Goal: Navigation & Orientation: Find specific page/section

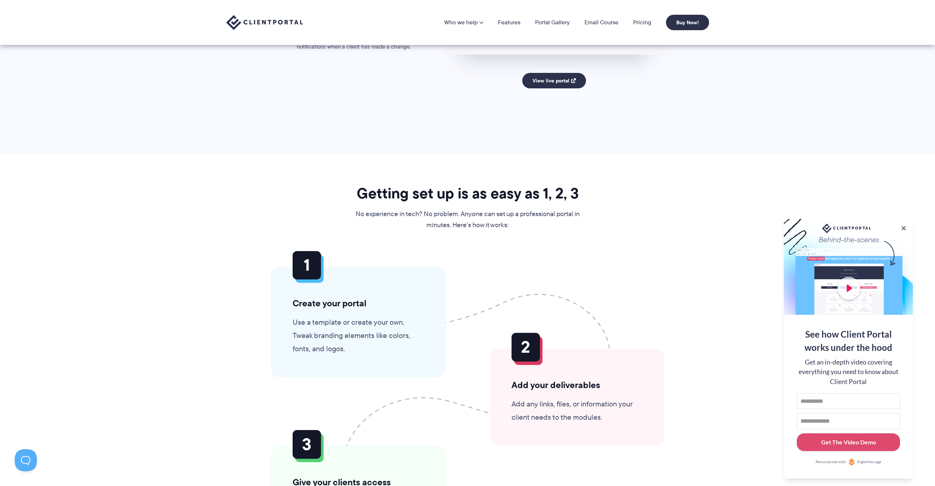
scroll to position [1537, 0]
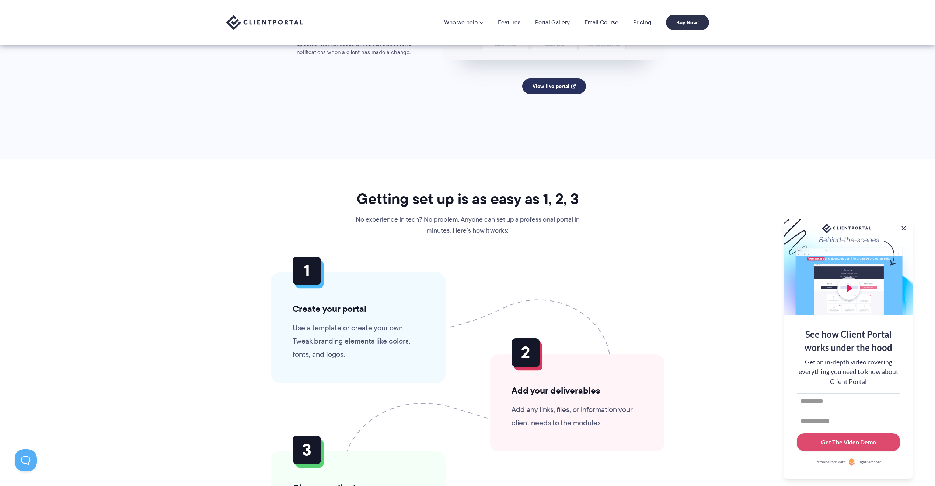
click at [559, 87] on link "View live portal" at bounding box center [554, 85] width 64 height 15
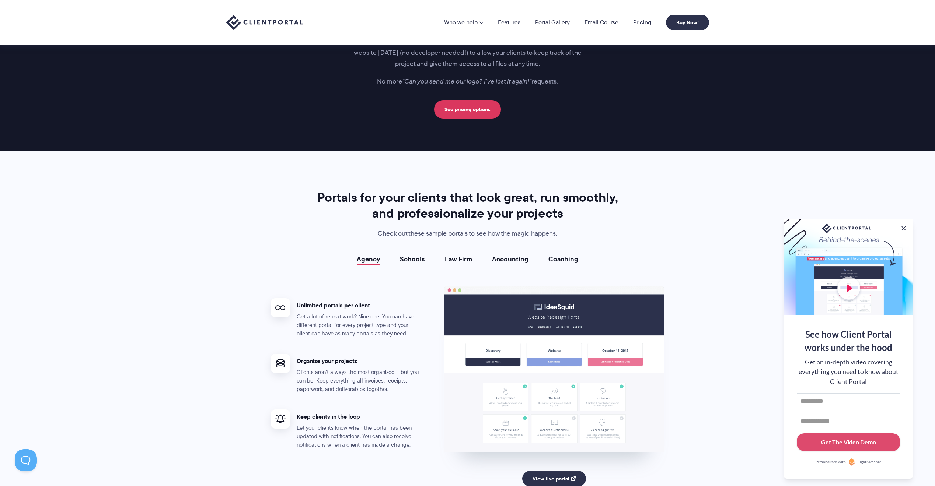
scroll to position [1142, 0]
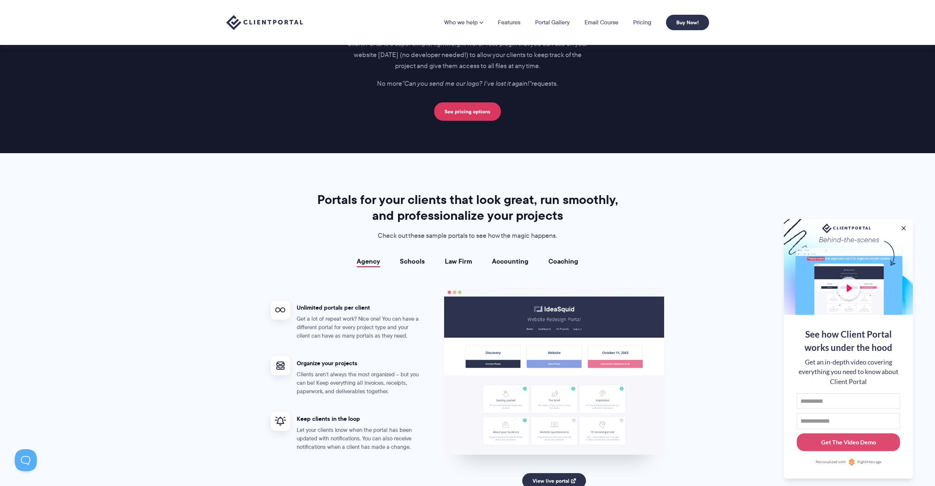
click at [511, 263] on link "Accounting" at bounding box center [510, 261] width 36 height 7
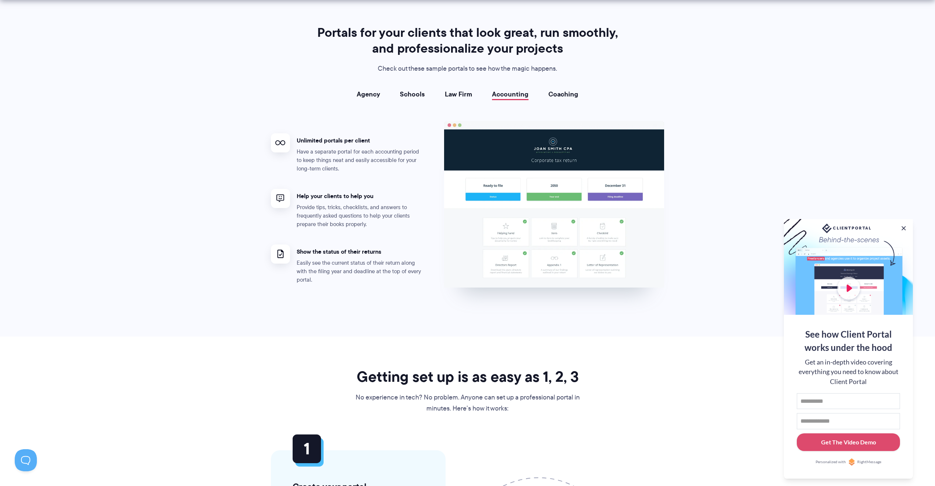
scroll to position [1327, 0]
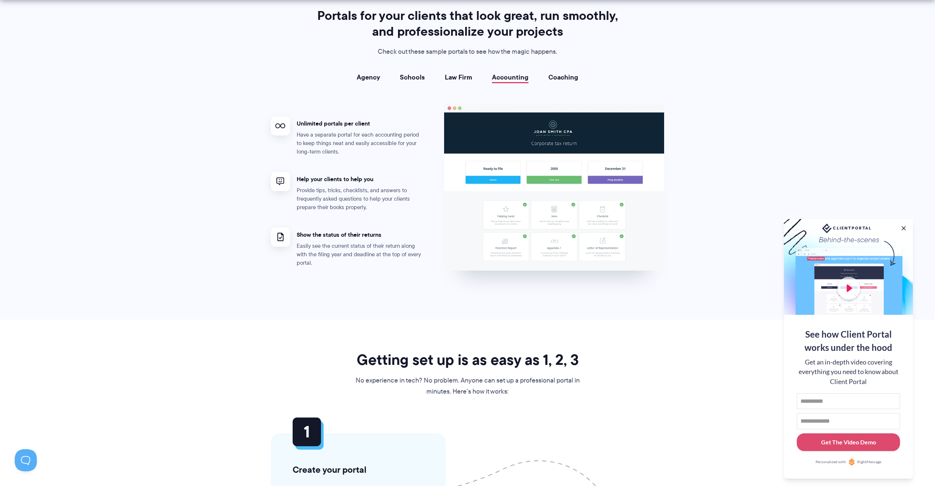
click at [559, 77] on link "Coaching" at bounding box center [563, 77] width 30 height 7
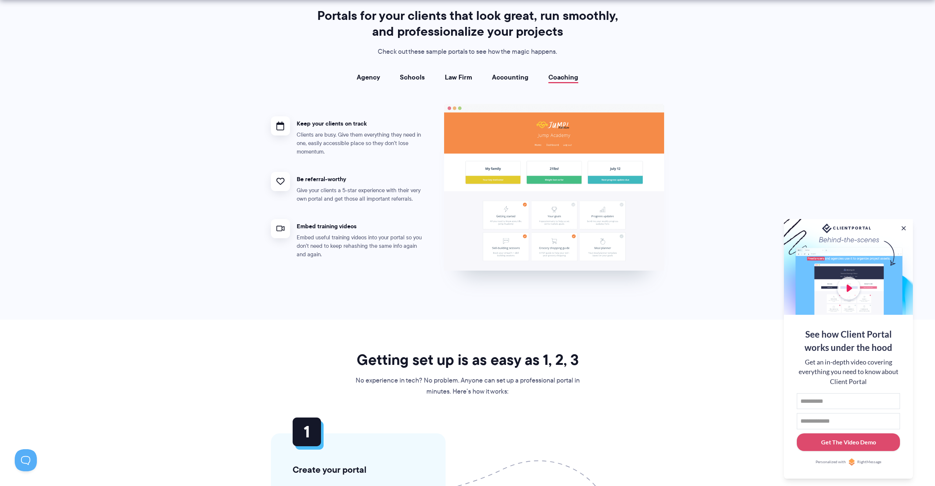
click at [458, 77] on link "Law Firm" at bounding box center [458, 77] width 27 height 7
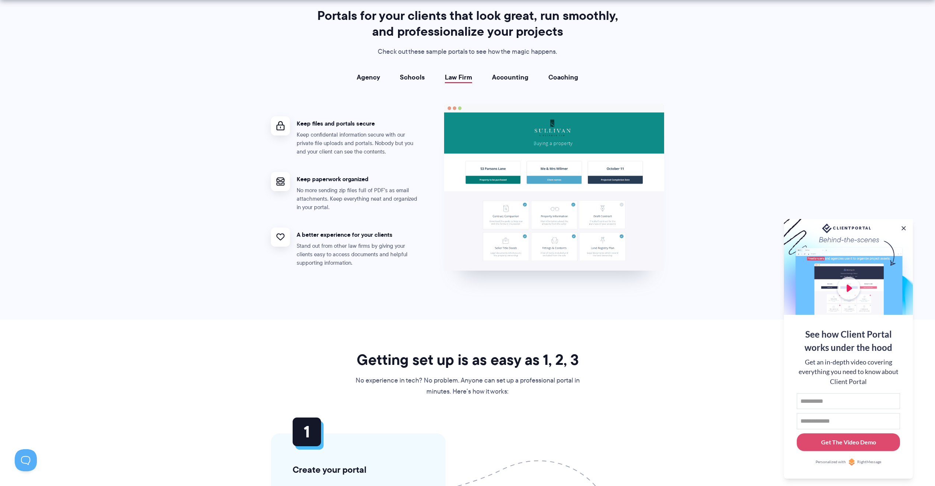
click at [418, 77] on link "Schools" at bounding box center [412, 77] width 25 height 7
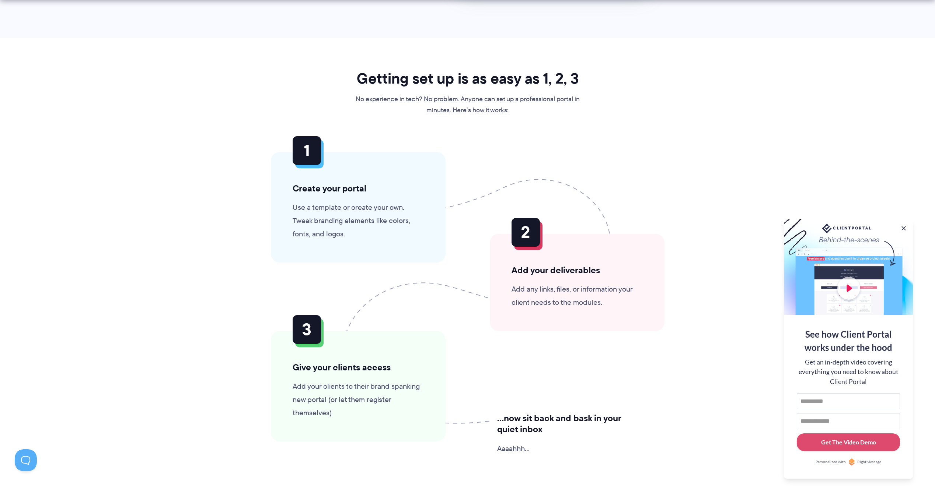
scroll to position [1621, 0]
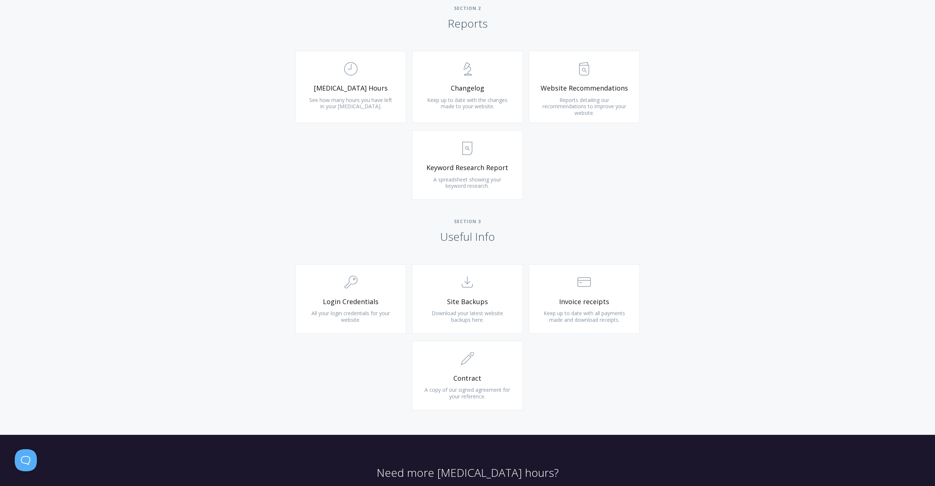
scroll to position [562, 0]
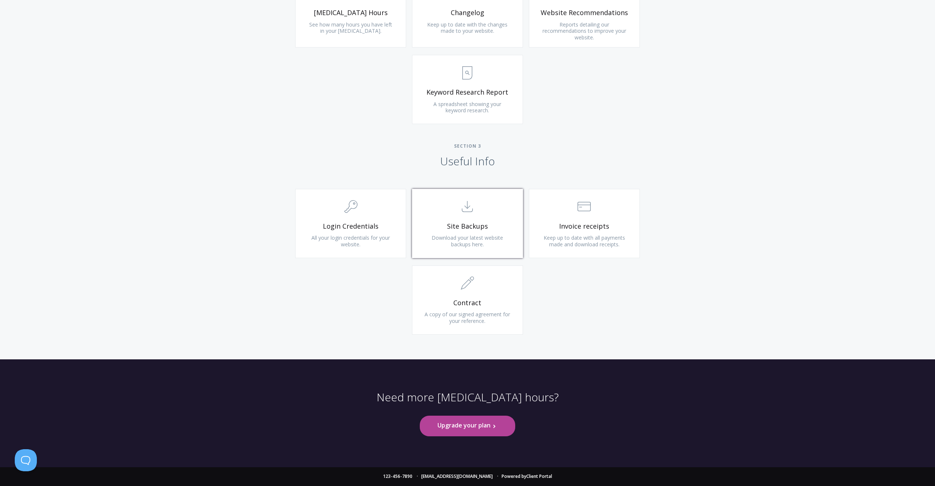
click at [432, 231] on link ".st0{fill:none;stroke:#000000;stroke-width:2;stroke-miterlimit:10;} Untitled-15…" at bounding box center [467, 223] width 111 height 69
click at [375, 216] on span ".cls-1{fill:none;stroke:#000;stroke-miterlimit:10;stroke-width:2px;} 1. General" at bounding box center [351, 207] width 88 height 22
